Goal: Task Accomplishment & Management: Use online tool/utility

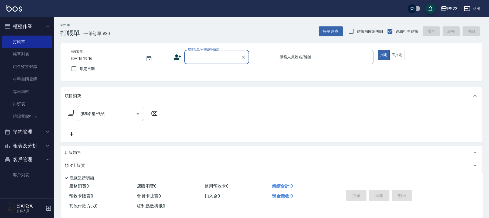
click at [24, 144] on button "報表及分析" at bounding box center [27, 146] width 50 height 14
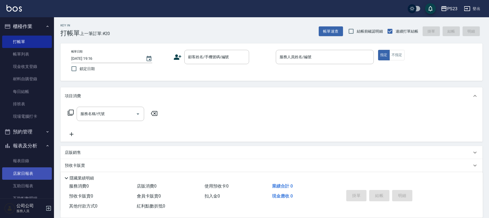
click at [32, 173] on link "店家日報表" at bounding box center [27, 174] width 50 height 12
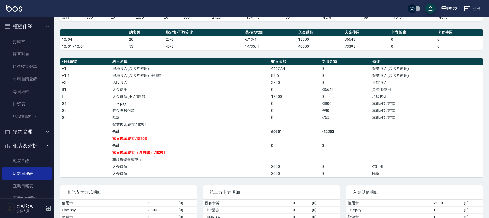
scroll to position [205, 0]
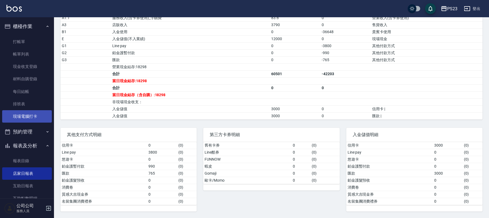
click at [19, 114] on link "現場電腦打卡" at bounding box center [27, 116] width 50 height 12
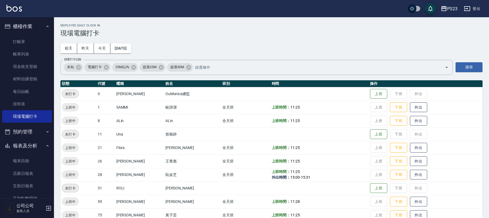
scroll to position [37, 0]
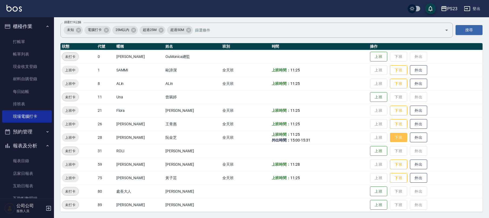
click at [390, 137] on button "下班" at bounding box center [398, 137] width 17 height 9
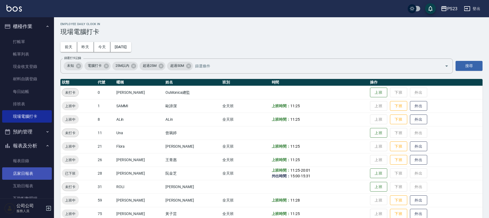
click at [27, 175] on link "店家日報表" at bounding box center [27, 174] width 50 height 12
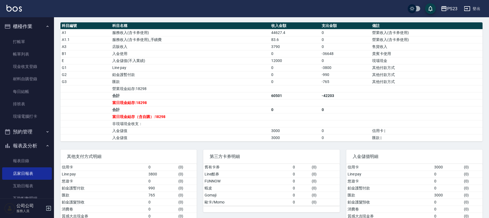
scroll to position [36, 0]
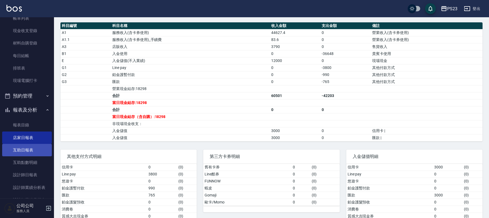
click at [25, 148] on link "互助日報表" at bounding box center [27, 150] width 50 height 12
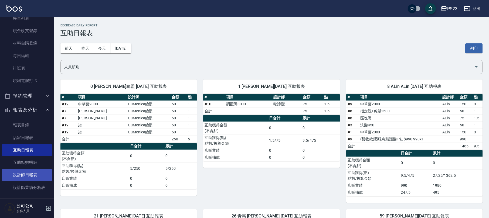
click at [33, 172] on link "設計師日報表" at bounding box center [27, 175] width 50 height 12
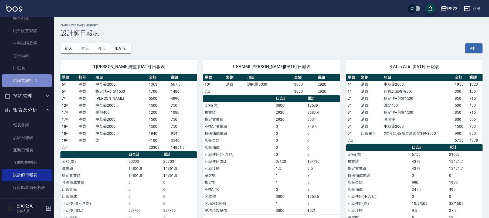
drag, startPoint x: 32, startPoint y: 79, endPoint x: 30, endPoint y: 77, distance: 2.9
click at [32, 79] on link "現場電腦打卡" at bounding box center [27, 80] width 50 height 12
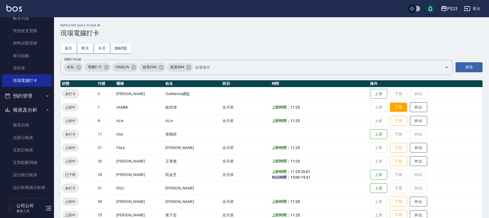
click at [396, 109] on button "下班" at bounding box center [398, 107] width 17 height 9
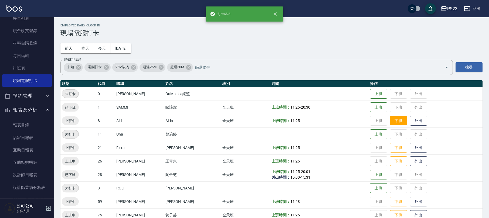
click at [392, 119] on button "下班" at bounding box center [398, 120] width 17 height 9
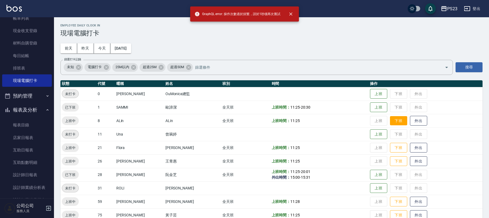
click at [390, 120] on button "下班" at bounding box center [398, 120] width 17 height 9
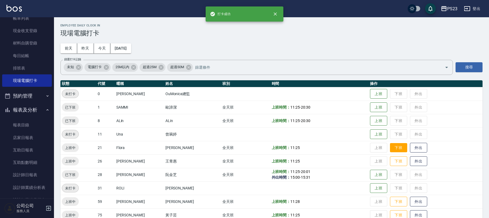
click at [390, 148] on button "下班" at bounding box center [398, 147] width 17 height 9
click at [390, 162] on button "下班" at bounding box center [398, 161] width 17 height 9
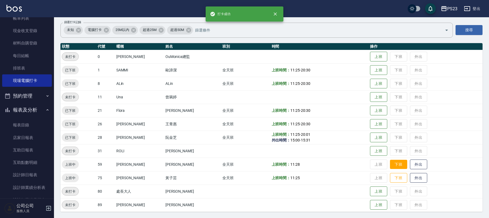
click at [398, 164] on button "下班" at bounding box center [398, 164] width 17 height 9
click at [393, 175] on button "下班" at bounding box center [398, 177] width 17 height 9
